Goal: Task Accomplishment & Management: Use online tool/utility

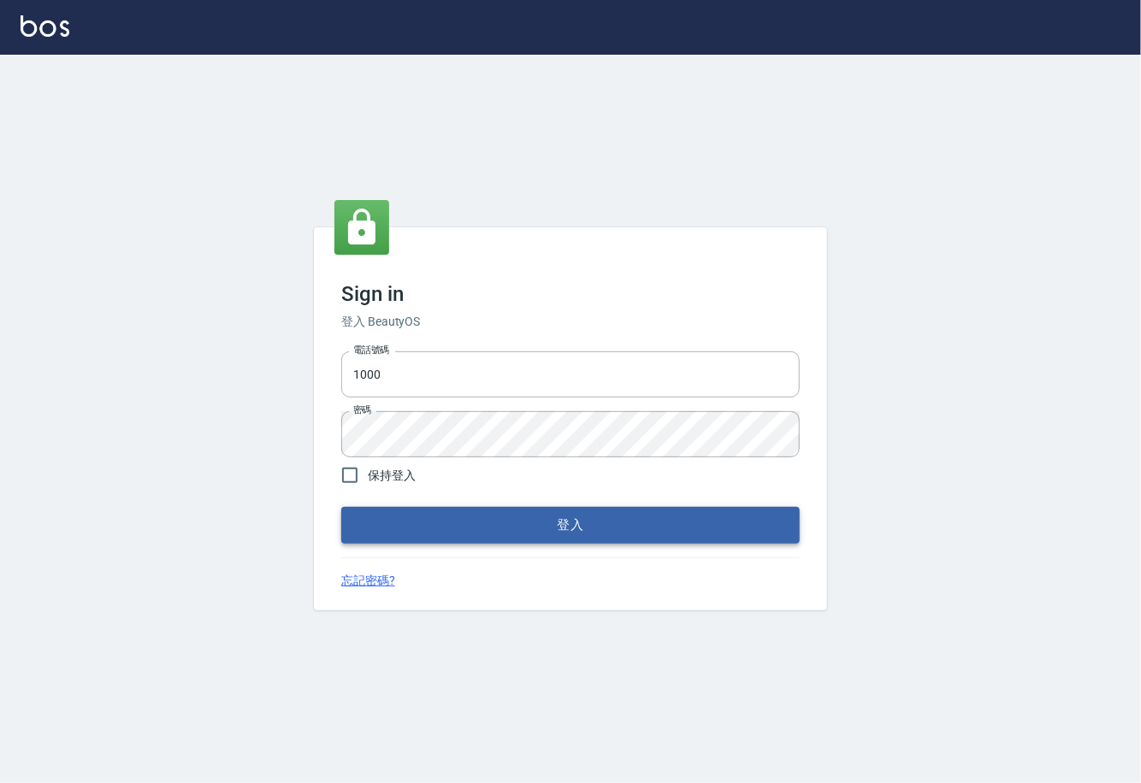
click at [646, 513] on button "登入" at bounding box center [570, 525] width 458 height 36
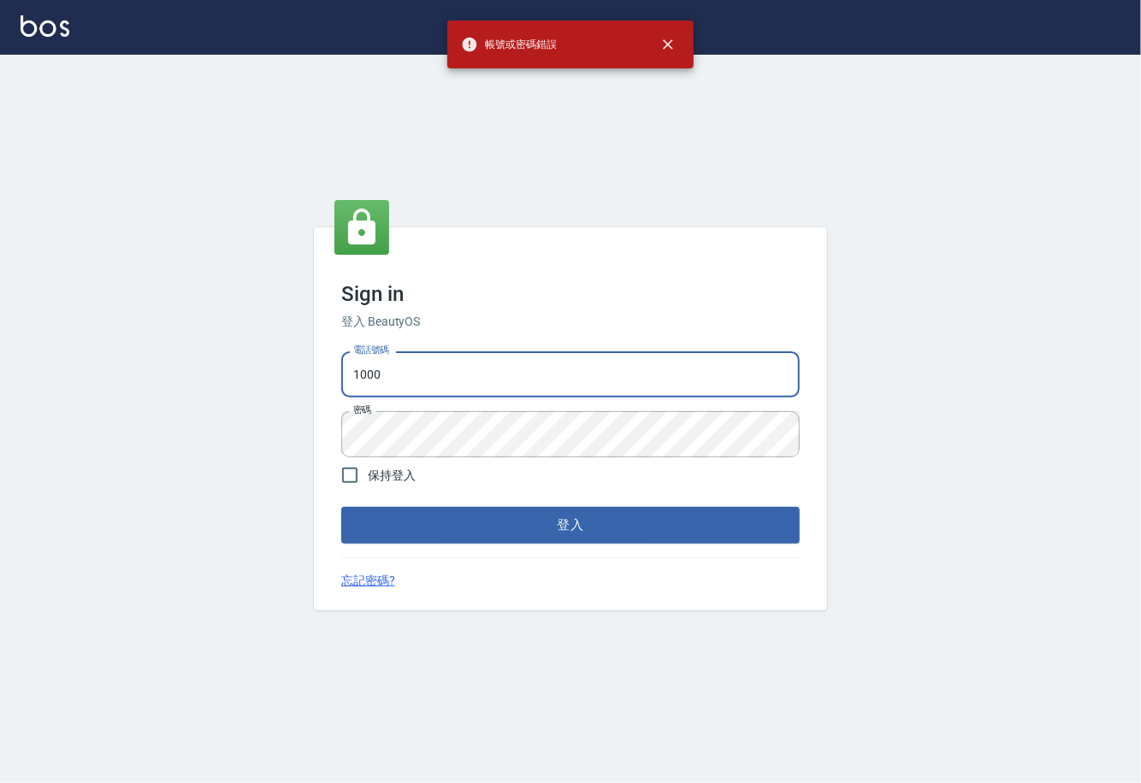
drag, startPoint x: 471, startPoint y: 374, endPoint x: 342, endPoint y: 374, distance: 129.1
click at [342, 374] on input "1000" at bounding box center [570, 374] width 458 height 46
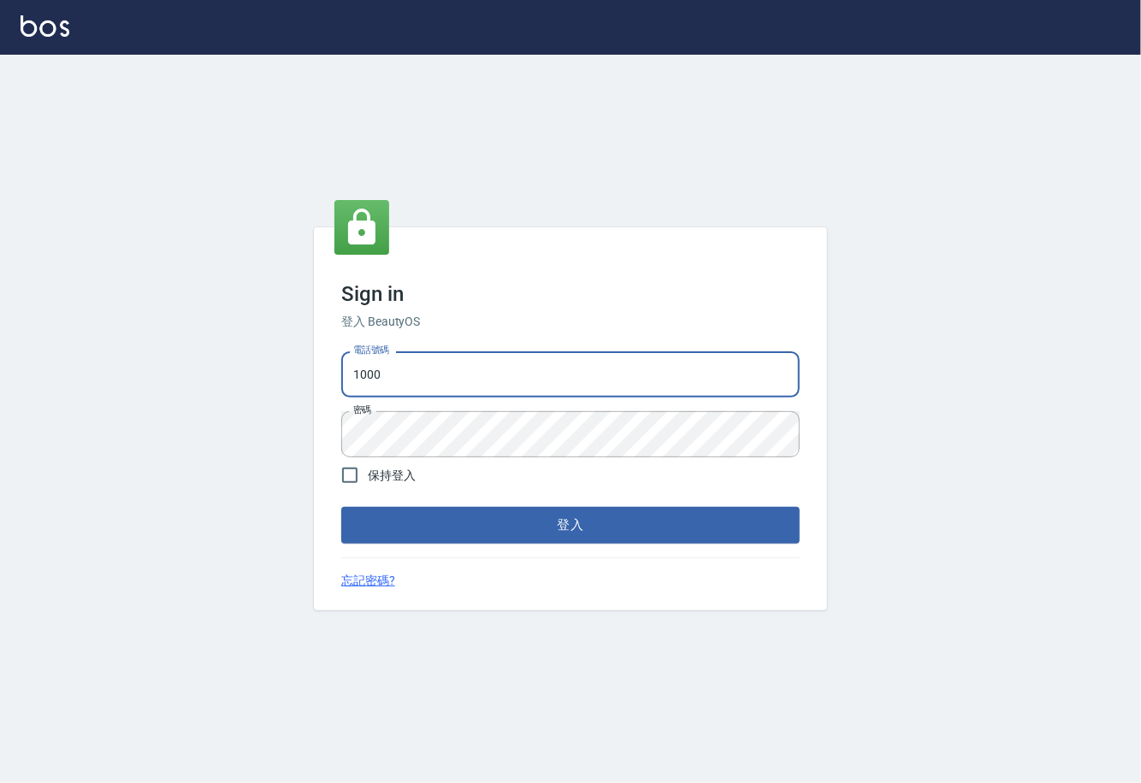
type input "0225929166"
click at [563, 512] on button "登入" at bounding box center [570, 525] width 458 height 36
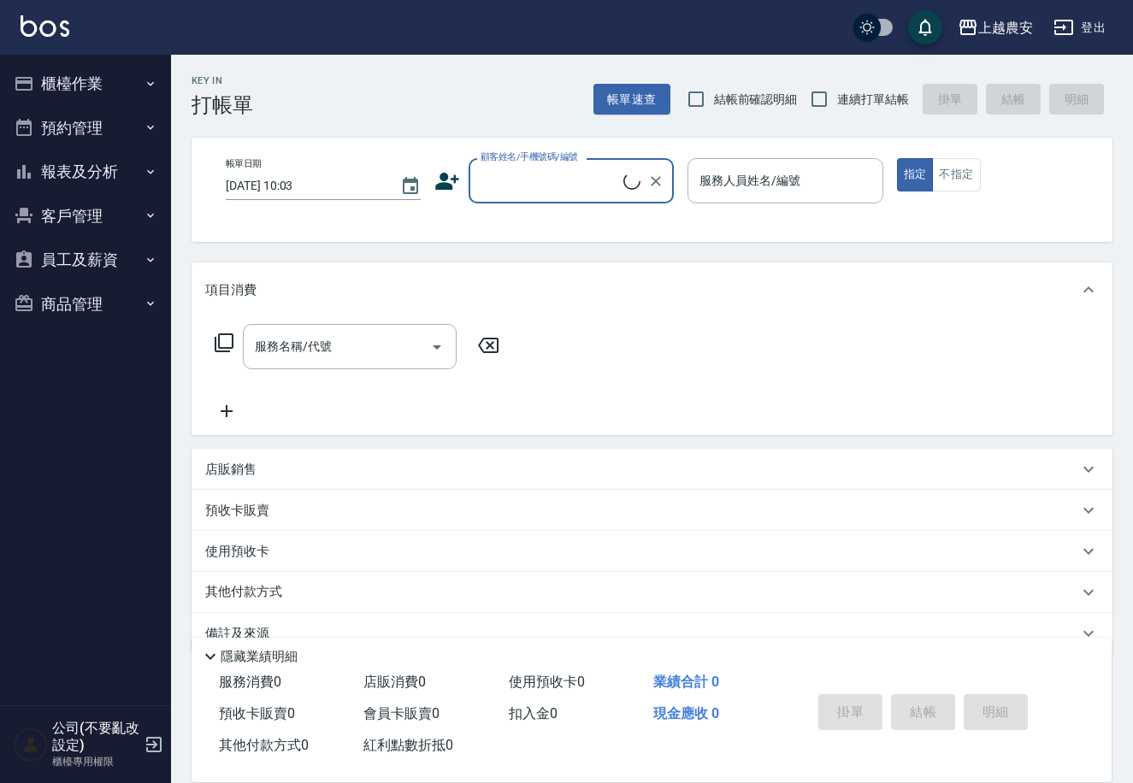
click at [103, 86] on button "櫃檯作業" at bounding box center [85, 84] width 157 height 44
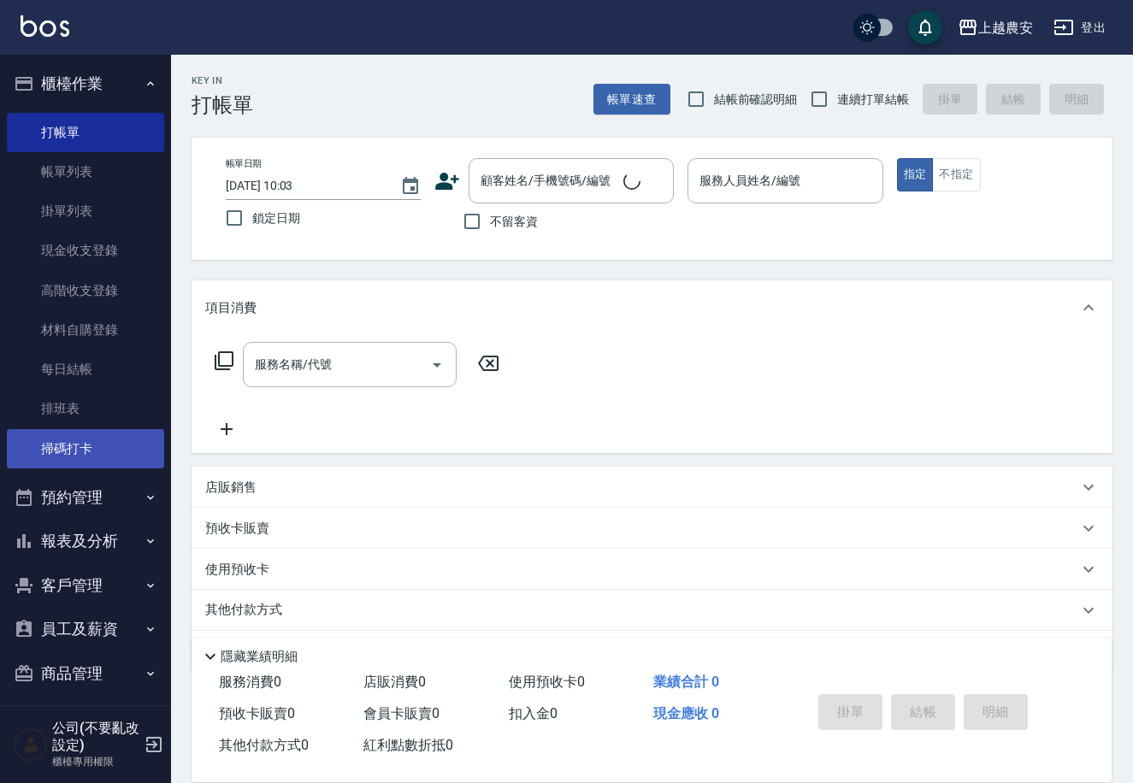
click at [84, 442] on link "掃碼打卡" at bounding box center [85, 448] width 157 height 39
